Goal: Check status: Check status

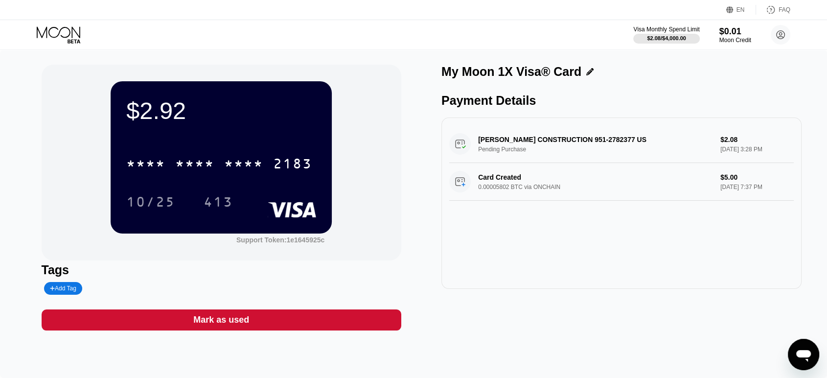
click at [546, 148] on div "[PERSON_NAME] CONSTRUCTION 951-2782377 US Pending Purchase $2.08 [DATE] 3:28 PM" at bounding box center [621, 144] width 344 height 38
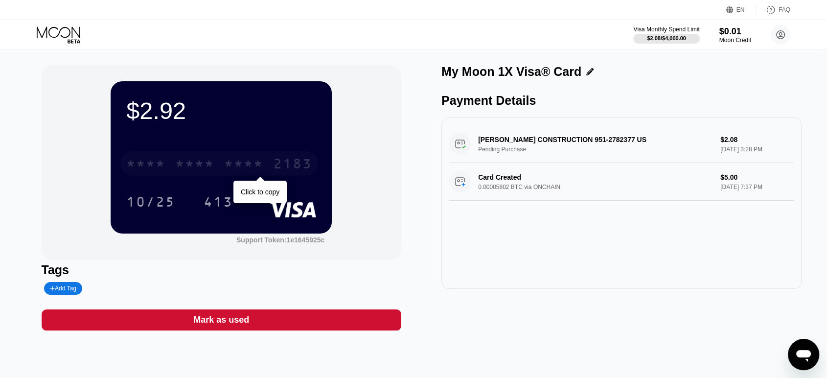
click at [228, 163] on div "* * * *" at bounding box center [243, 165] width 39 height 16
